Goal: Task Accomplishment & Management: Manage account settings

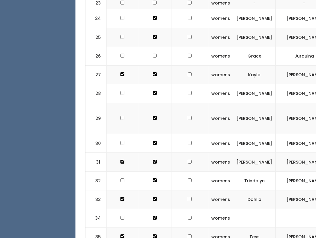
scroll to position [623, 0]
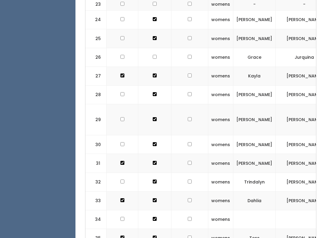
click at [188, 199] on input "checkbox" at bounding box center [190, 201] width 4 height 4
checkbox input "true"
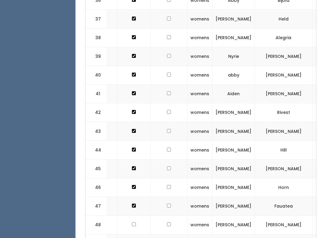
scroll to position [883, 0]
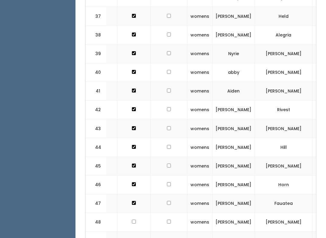
click at [161, 176] on td at bounding box center [169, 185] width 37 height 19
click at [159, 176] on td at bounding box center [169, 185] width 37 height 19
click at [167, 183] on input "checkbox" at bounding box center [169, 185] width 4 height 4
checkbox input "true"
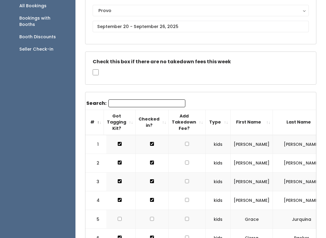
scroll to position [0, 0]
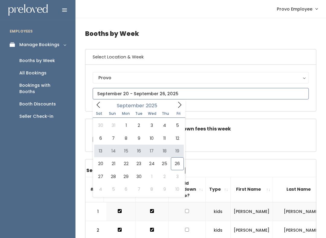
type input "September 13 to September 19"
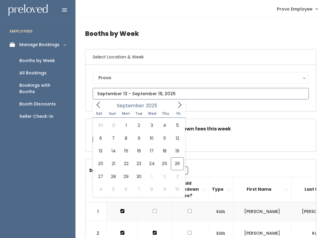
type input "[DATE] to [DATE]"
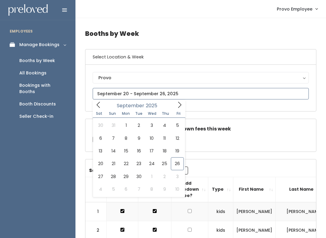
type input "September 27 to October 3"
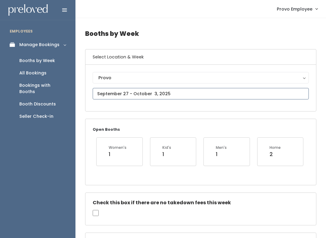
click at [159, 93] on input "text" at bounding box center [201, 93] width 216 height 11
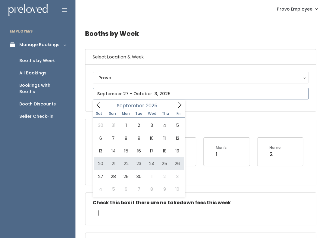
type input "September 20 to September 26"
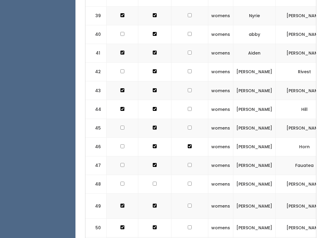
scroll to position [923, 0]
